Goal: Use online tool/utility

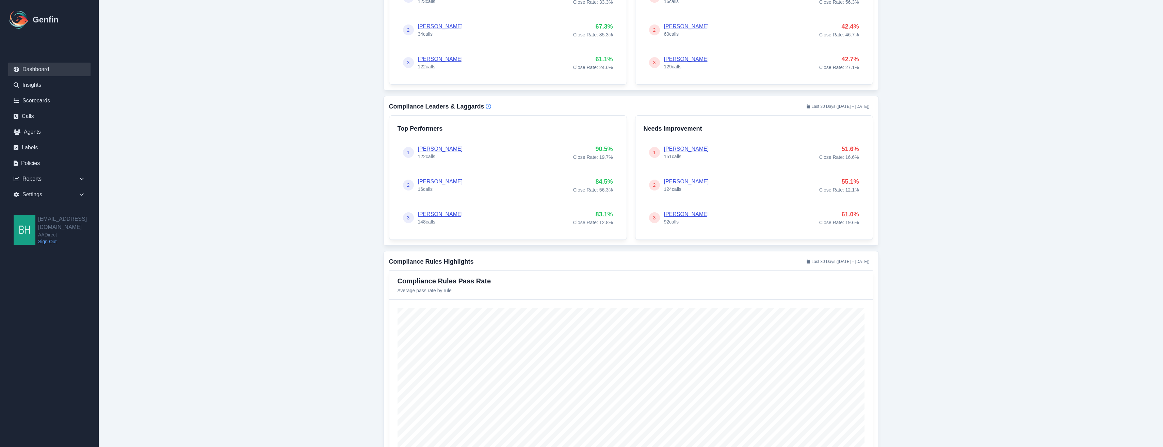
scroll to position [428, 0]
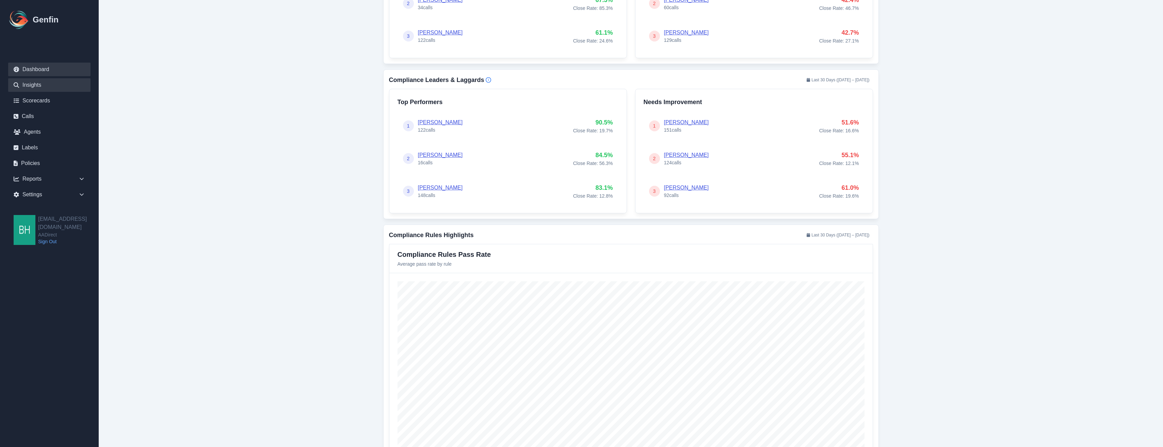
click at [22, 82] on link "Insights" at bounding box center [49, 85] width 82 height 14
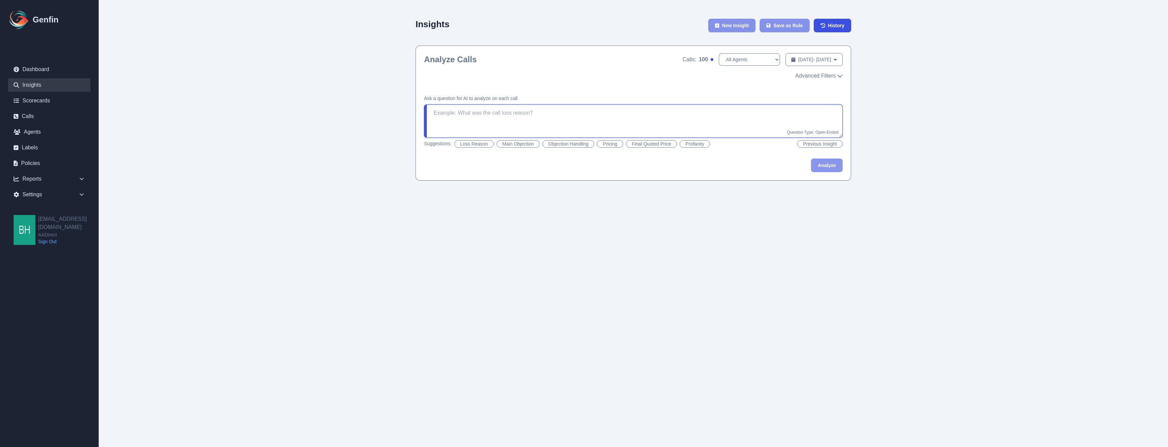
click at [549, 108] on textarea at bounding box center [633, 121] width 419 height 33
click at [510, 146] on button "Main Objection" at bounding box center [518, 143] width 43 height 7
click at [818, 169] on button "Analyze" at bounding box center [827, 166] width 32 height 14
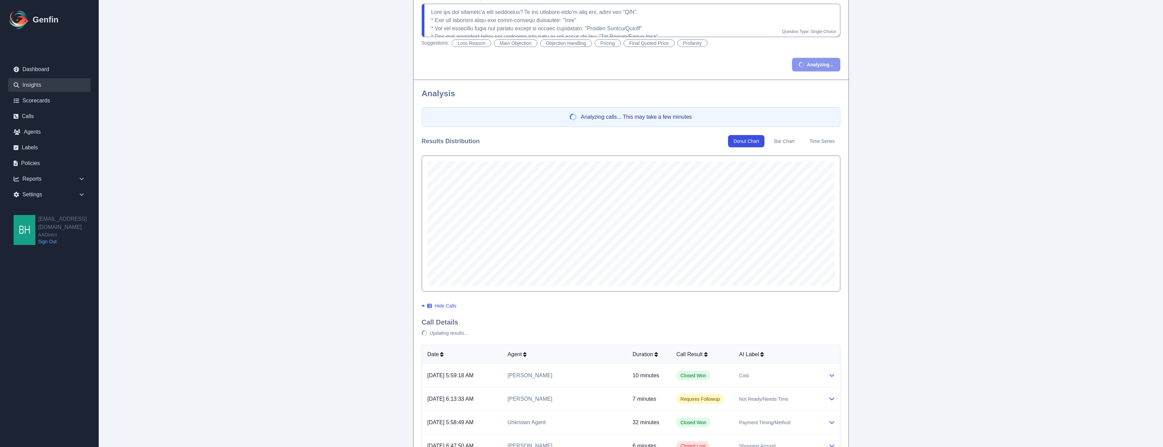
scroll to position [87, 0]
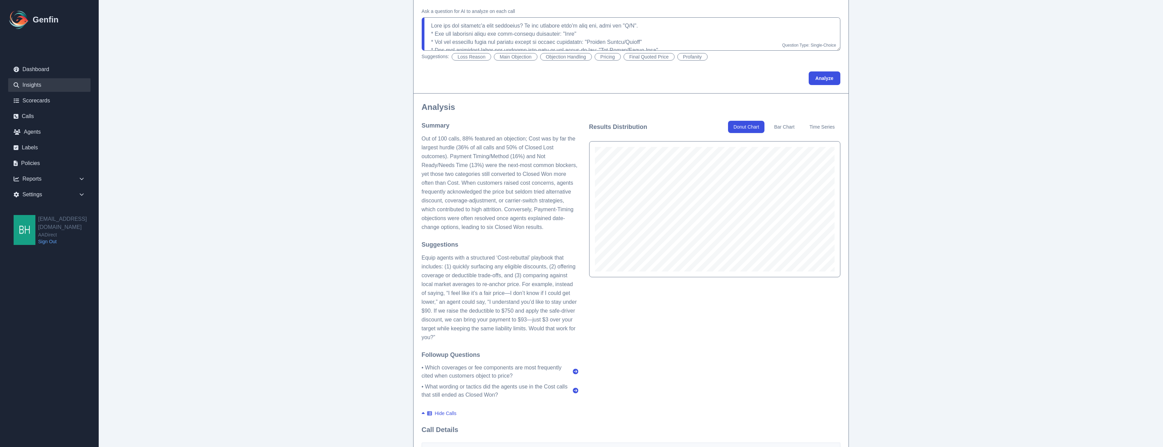
click at [576, 373] on icon at bounding box center [575, 371] width 5 height 5
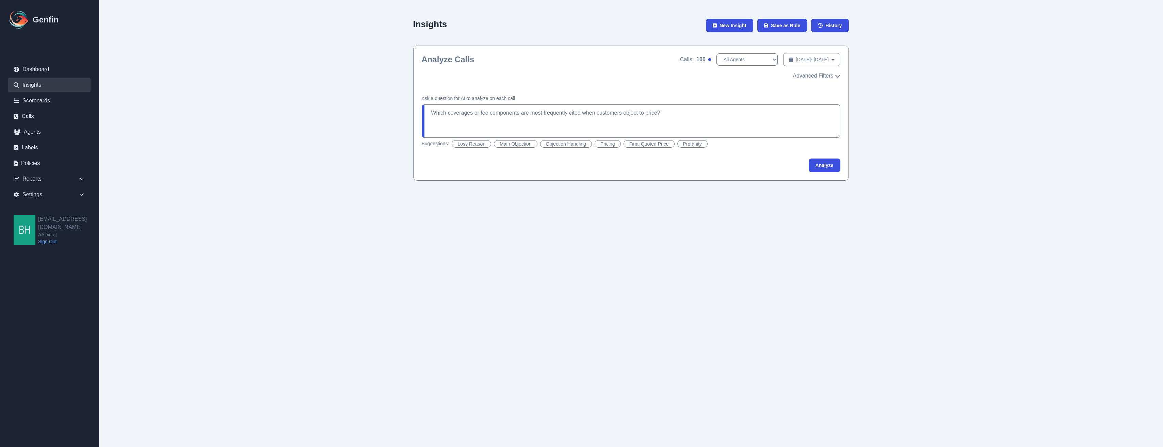
scroll to position [0, 0]
click at [822, 165] on button "Analyze" at bounding box center [827, 166] width 32 height 14
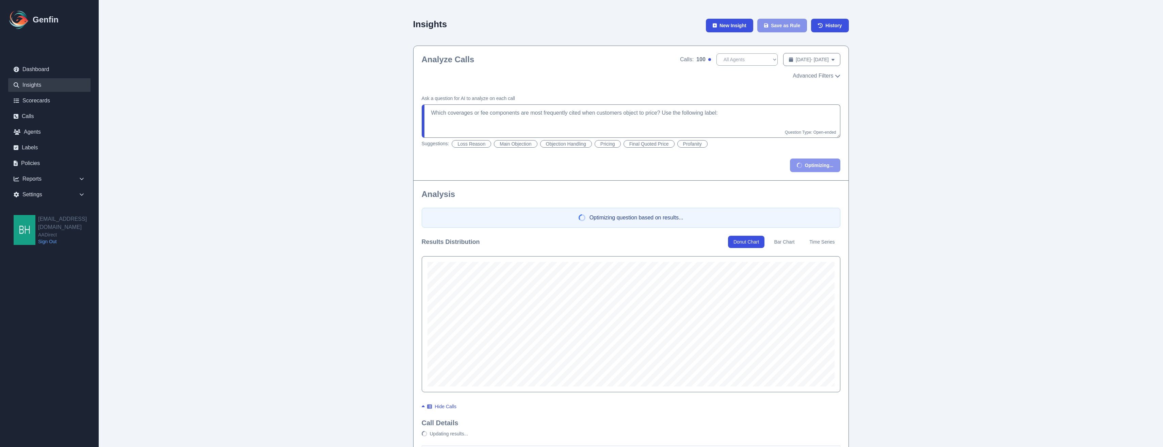
type textarea "Which coverages or fee components are most frequently cited when customers obje…"
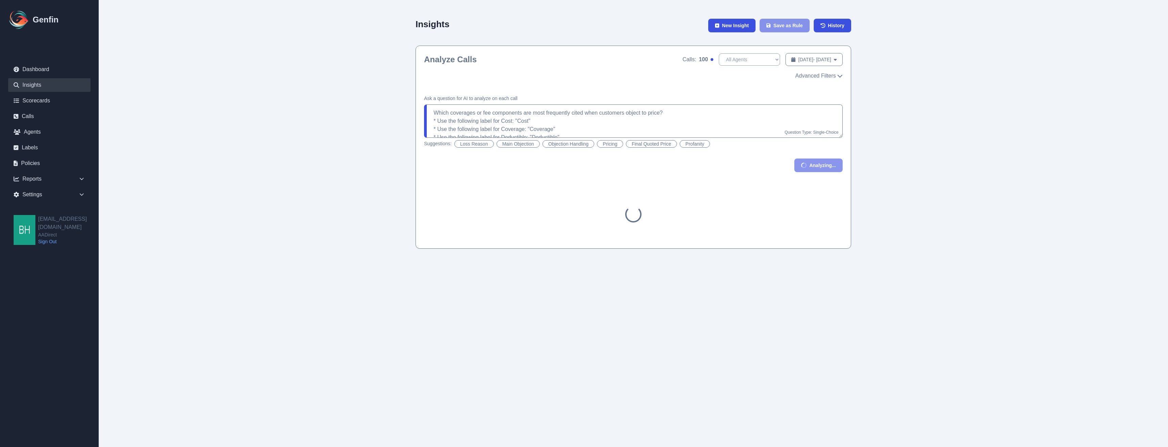
drag, startPoint x: 1165, startPoint y: 54, endPoint x: 1150, endPoint y: 26, distance: 32.7
click at [1150, 26] on html "Genfin Dashboard Insights Scorecards Calls Agents Labels Policies Reports Sales…" at bounding box center [584, 131] width 1168 height 262
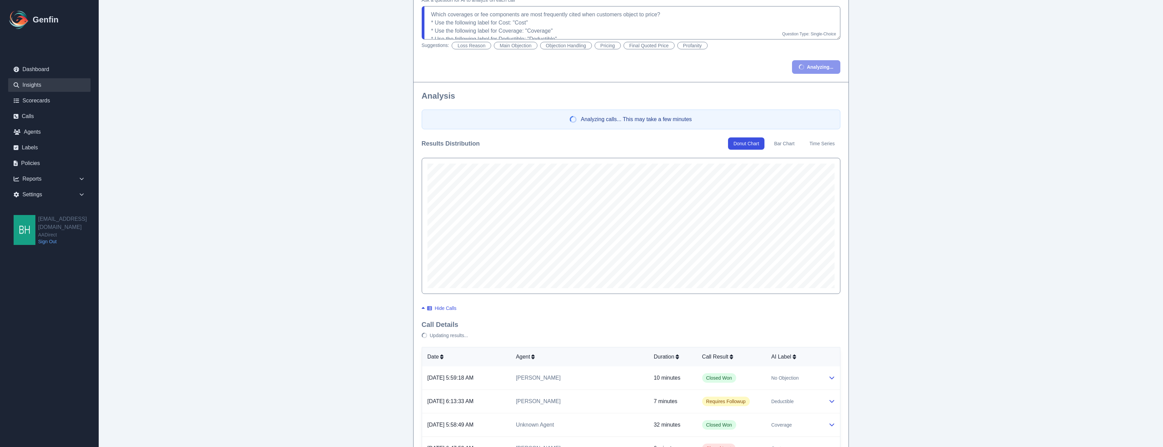
scroll to position [110, 0]
